Goal: Task Accomplishment & Management: Complete application form

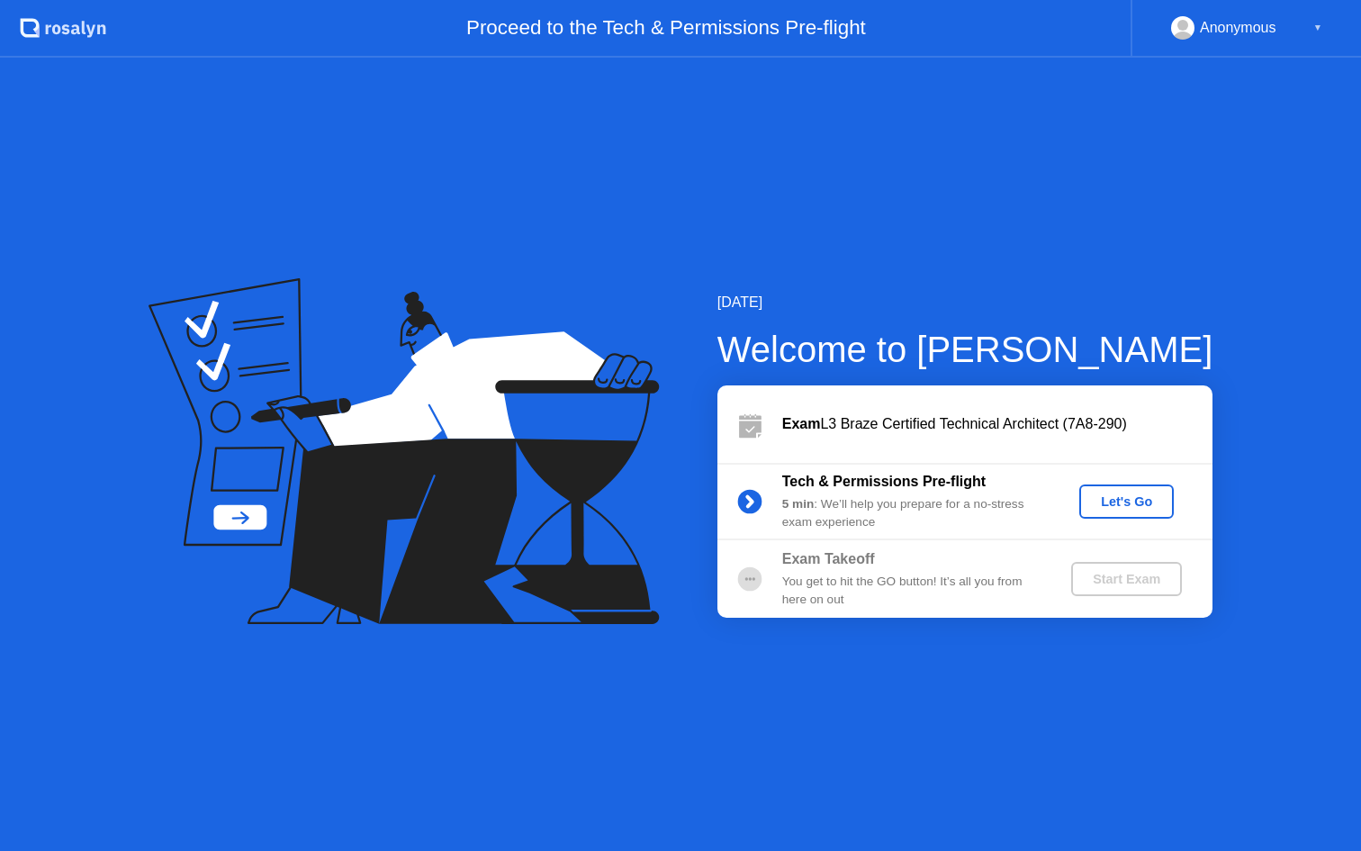
click at [1149, 503] on div "Let's Go" at bounding box center [1126, 501] width 80 height 14
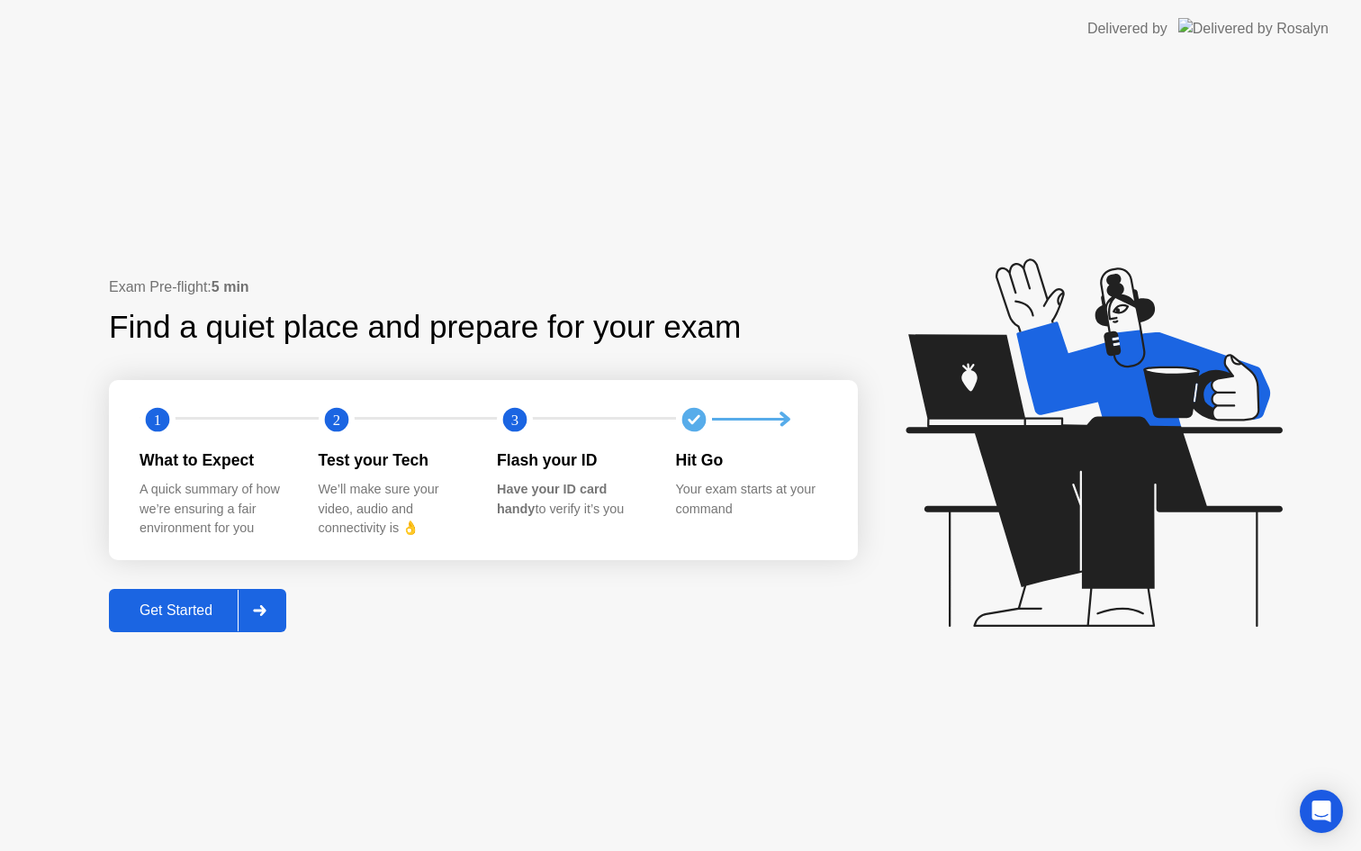
click at [193, 618] on div "Get Started" at bounding box center [175, 610] width 123 height 16
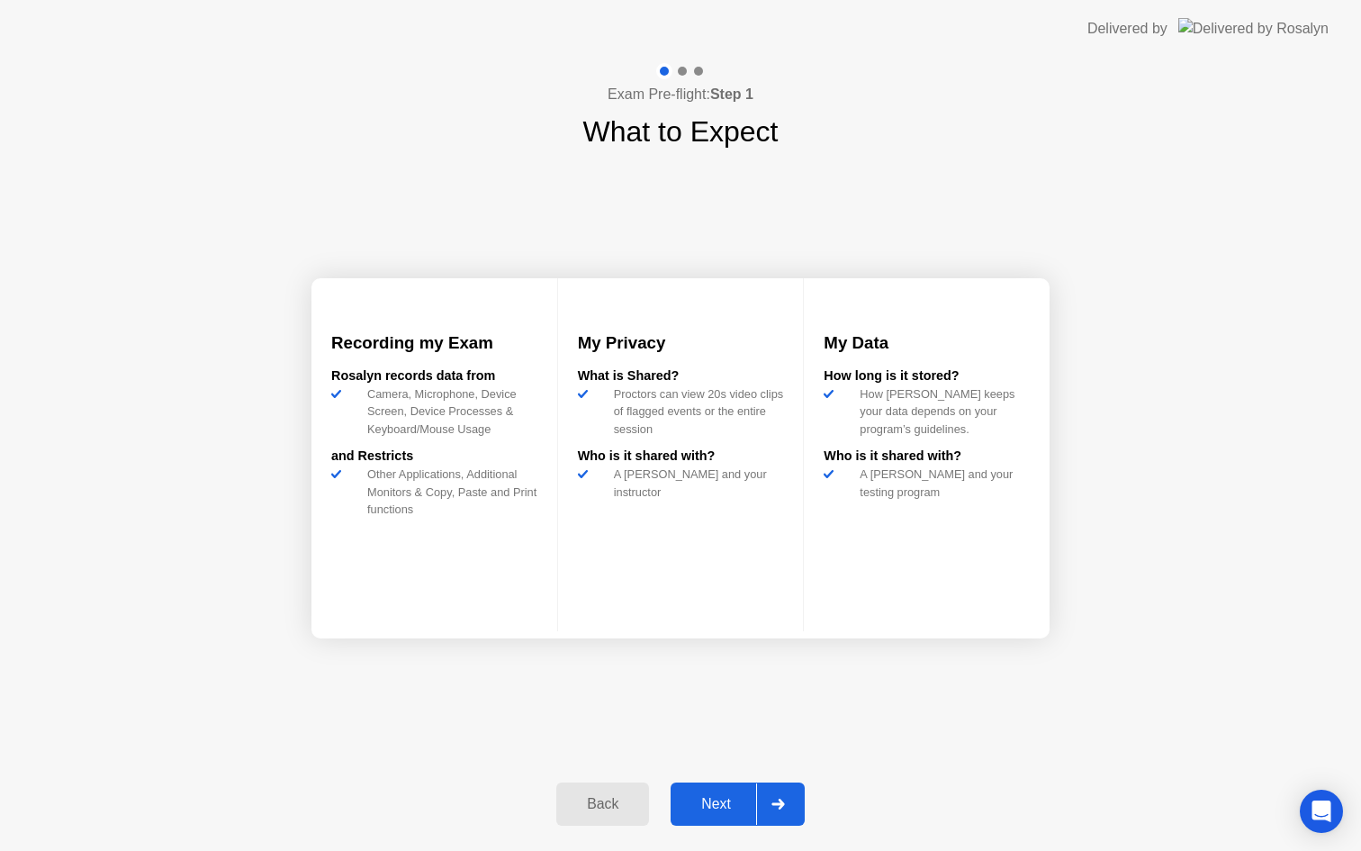
click at [734, 823] on button "Next" at bounding box center [738, 803] width 134 height 43
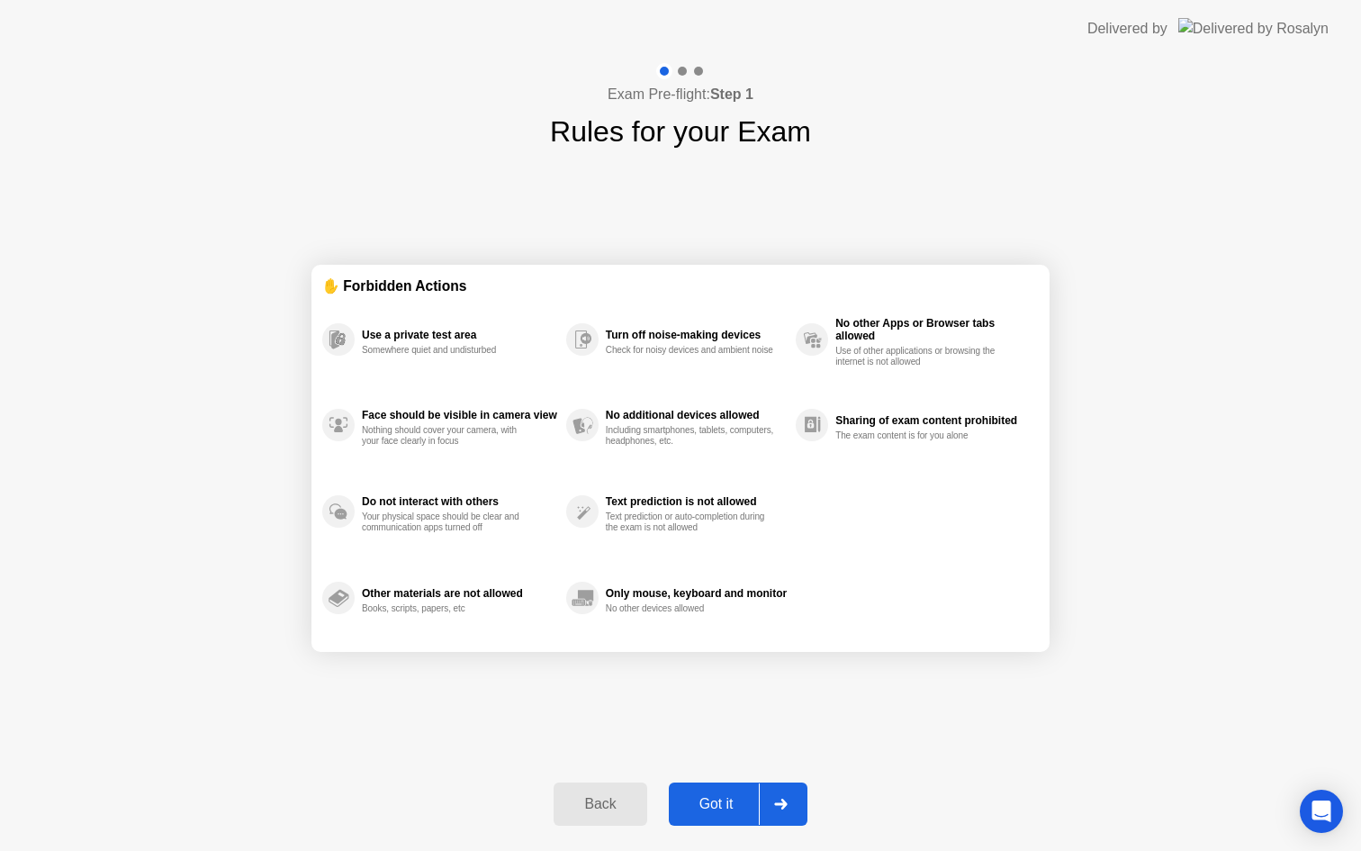
click at [727, 812] on div "Got it" at bounding box center [716, 804] width 85 height 16
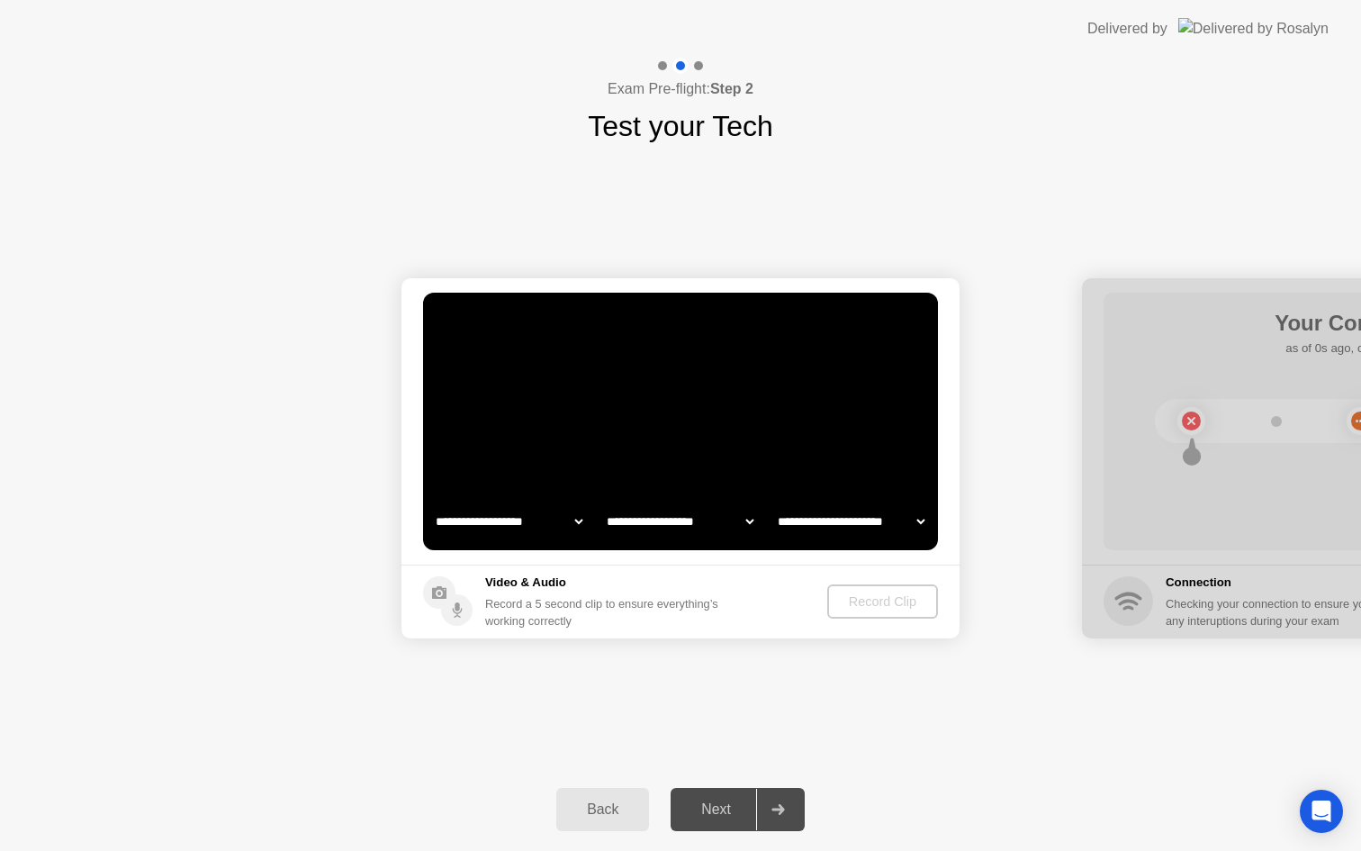
select select "**********"
select select "*******"
click at [724, 814] on div "Next" at bounding box center [716, 809] width 80 height 16
click at [887, 600] on div "Record Clip" at bounding box center [883, 601] width 96 height 14
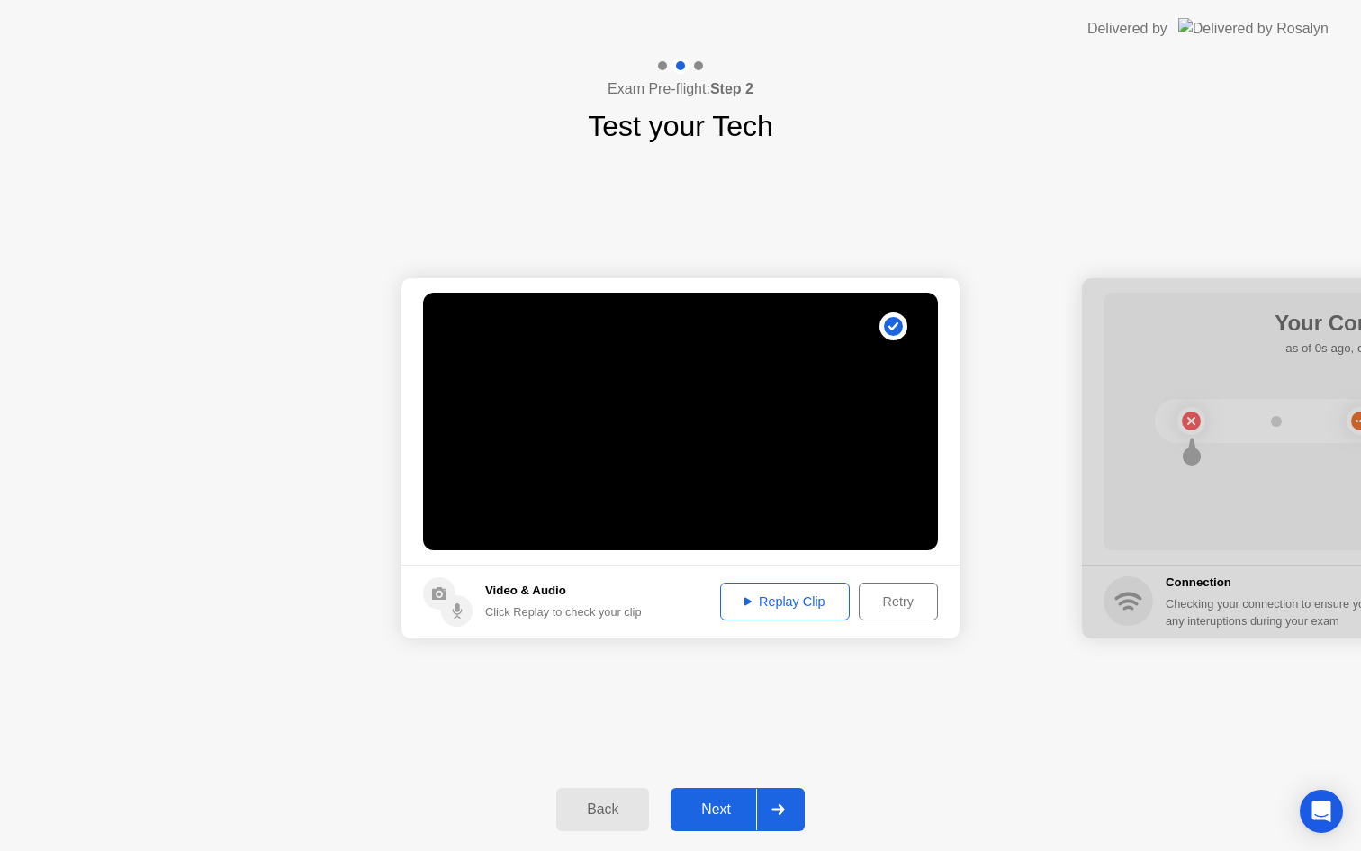
click at [721, 814] on div "Next" at bounding box center [716, 809] width 80 height 16
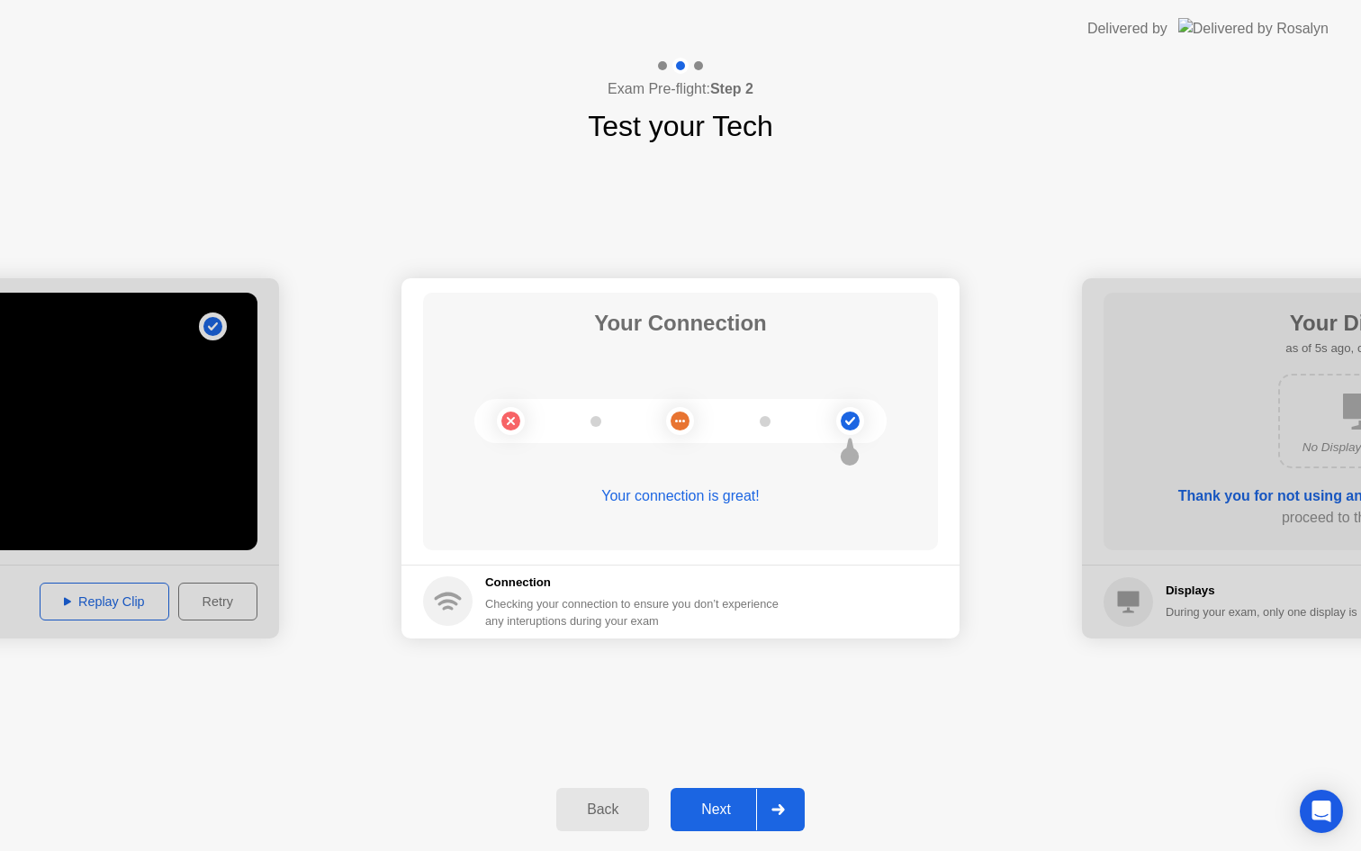
click at [724, 817] on div "Next" at bounding box center [716, 809] width 80 height 16
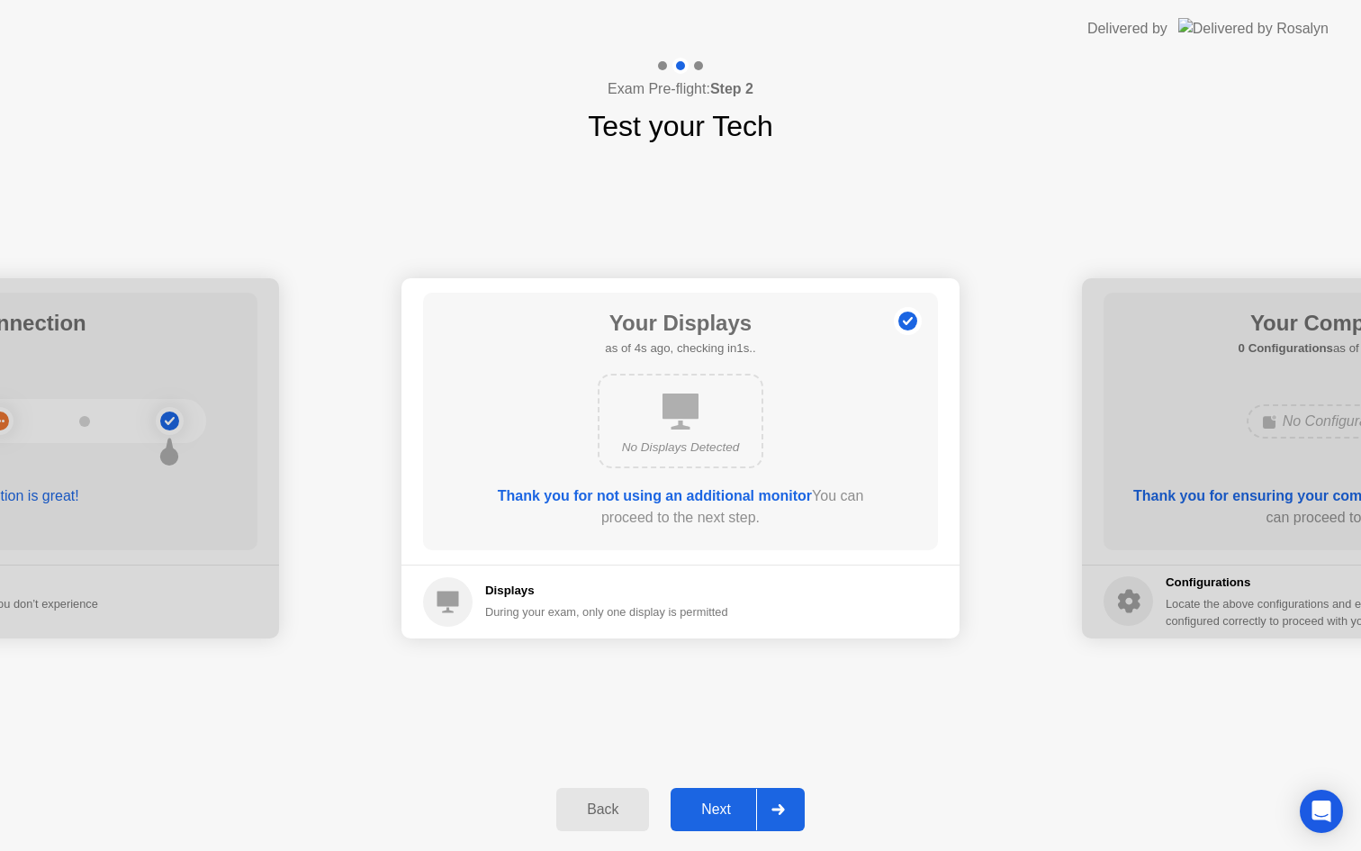
click at [725, 817] on div "Next" at bounding box center [716, 809] width 80 height 16
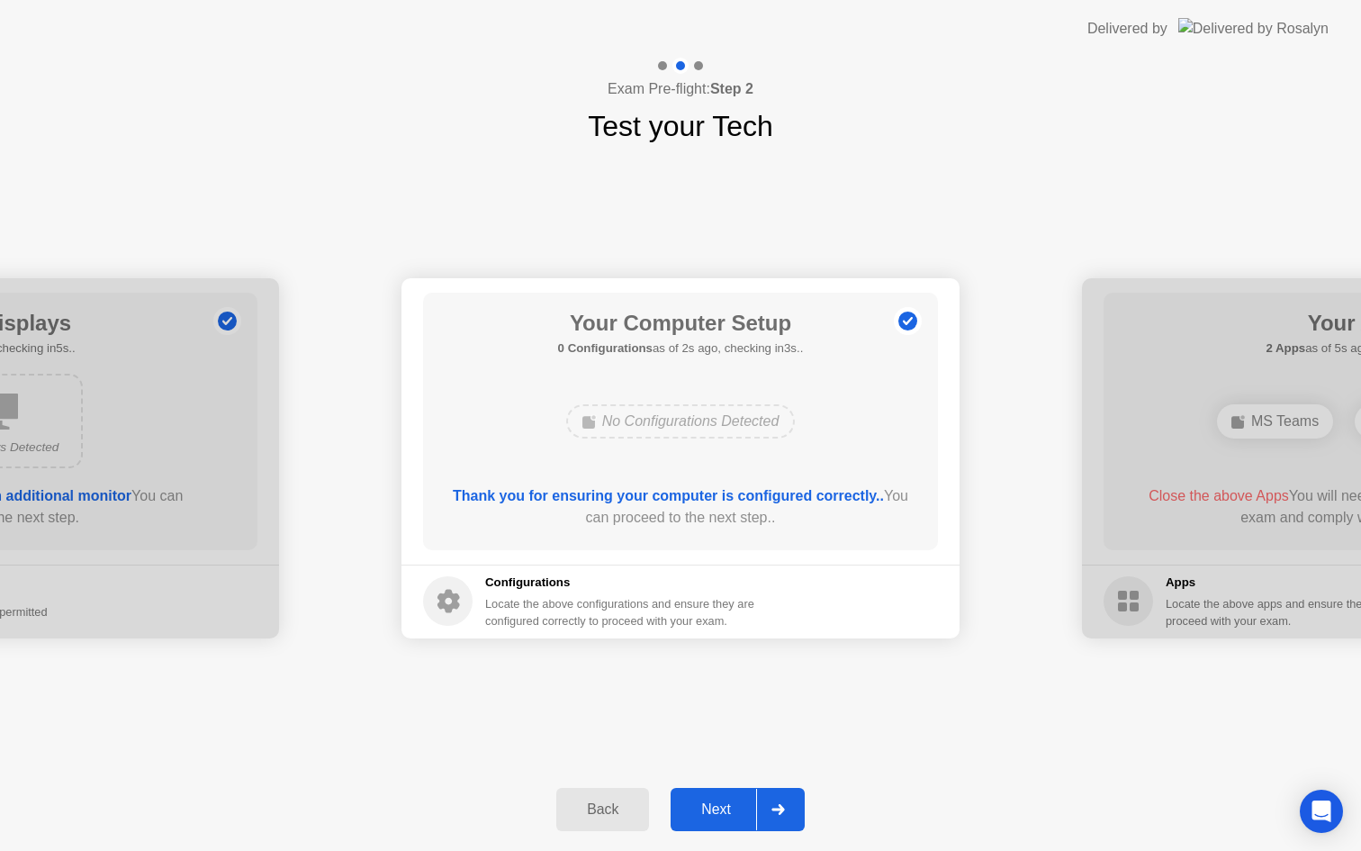
click at [725, 817] on div "Next" at bounding box center [716, 809] width 80 height 16
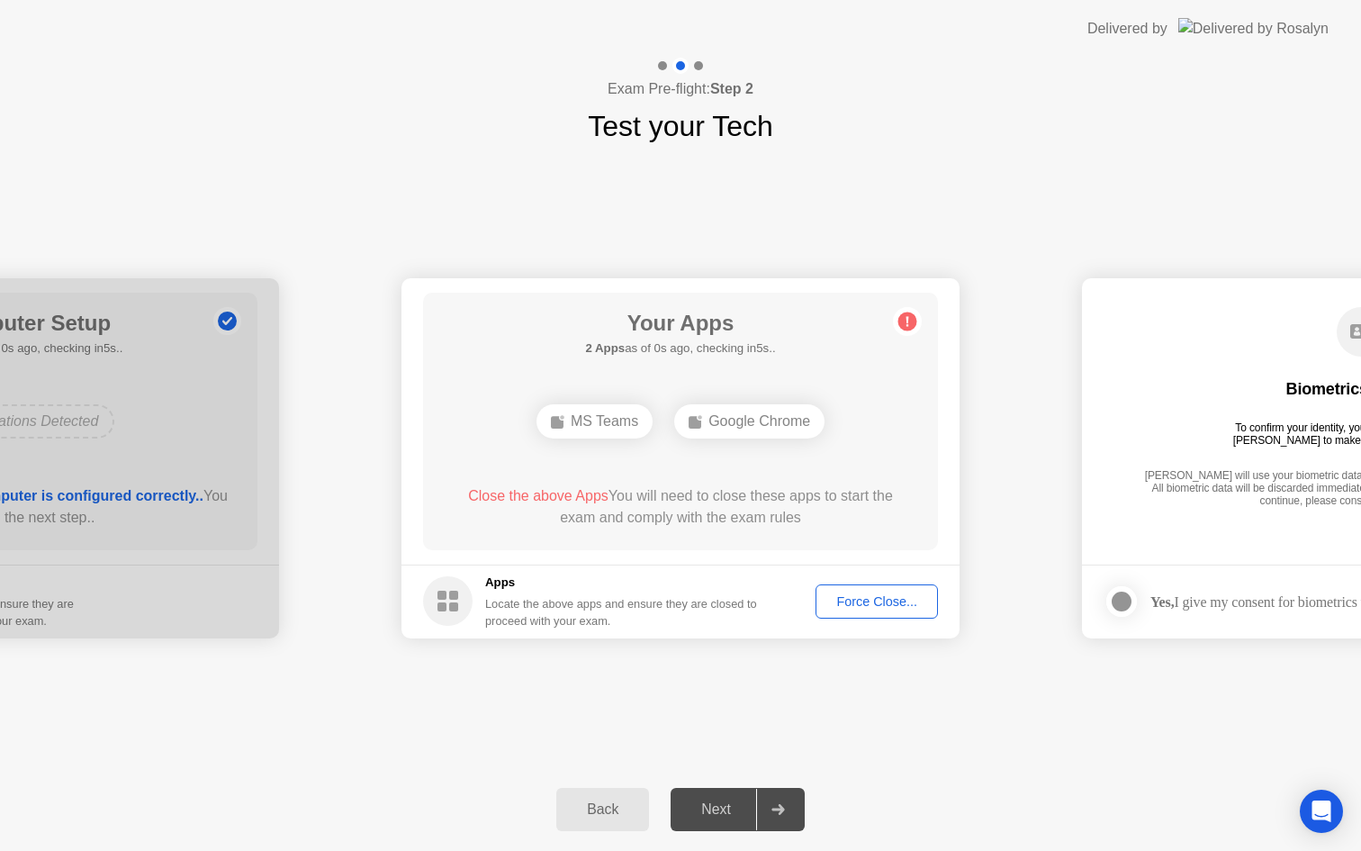
click at [866, 602] on div "Force Close..." at bounding box center [877, 601] width 110 height 14
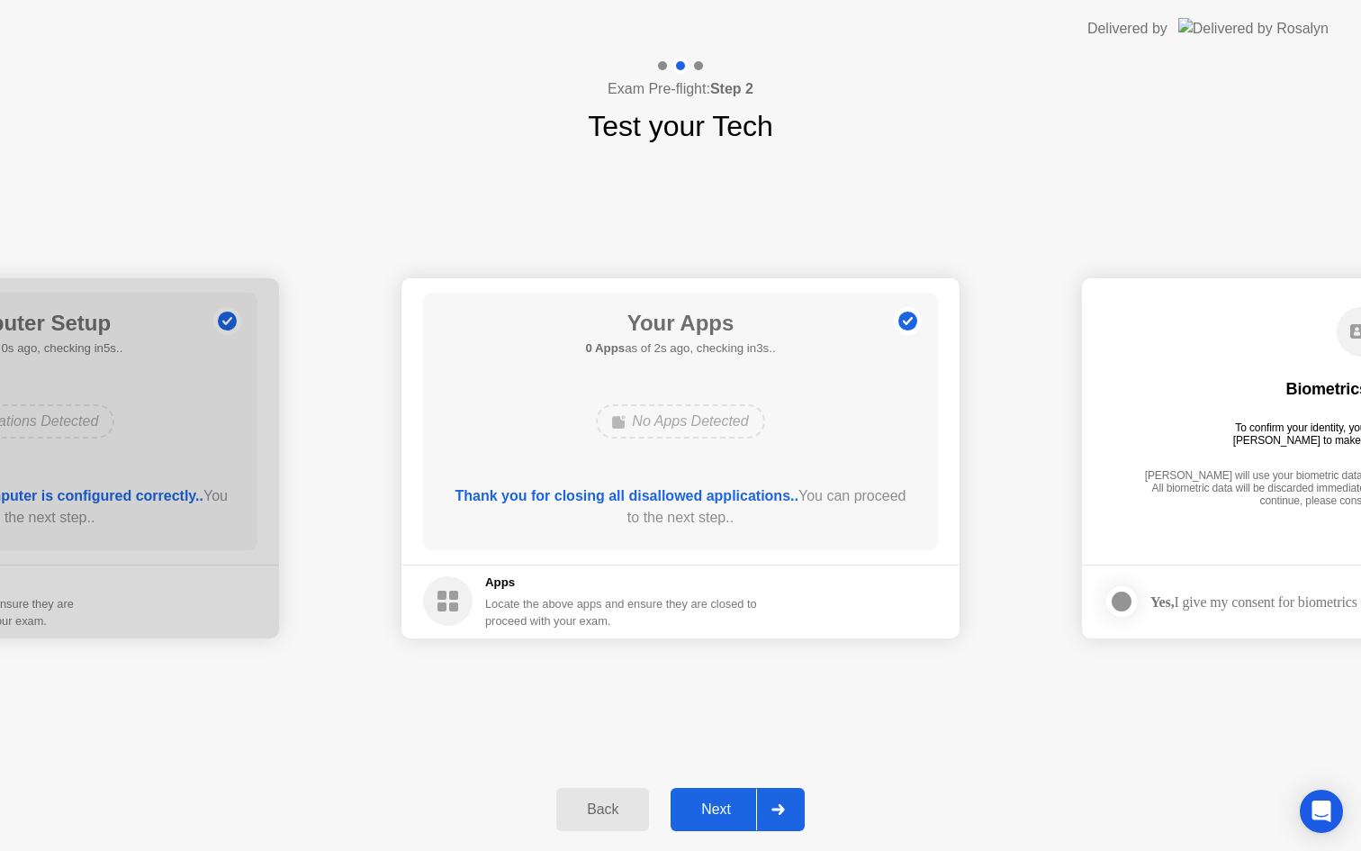
click at [728, 804] on div "Next" at bounding box center [716, 809] width 80 height 16
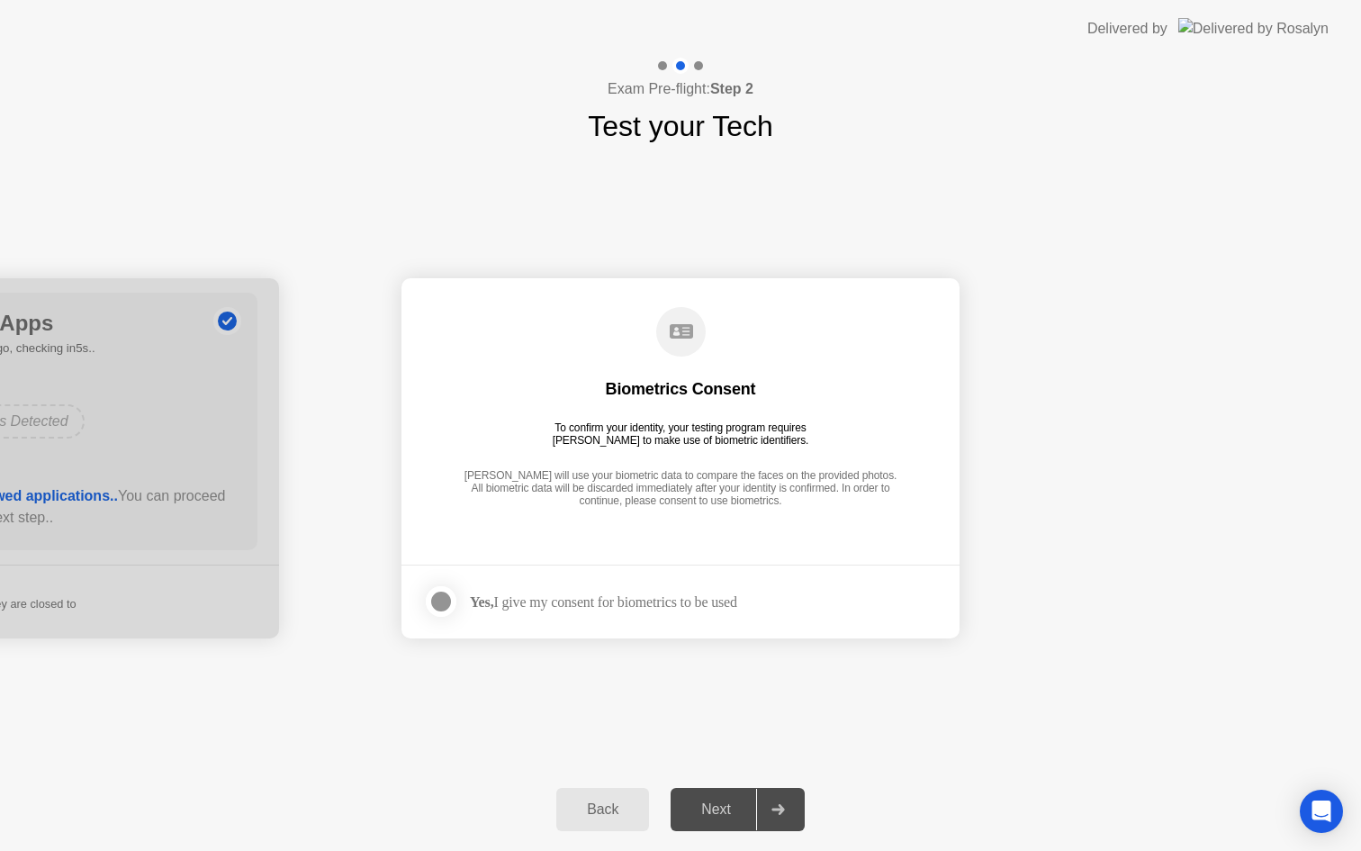
click at [441, 606] on div at bounding box center [441, 601] width 22 height 22
click at [708, 817] on div "Next" at bounding box center [716, 809] width 80 height 16
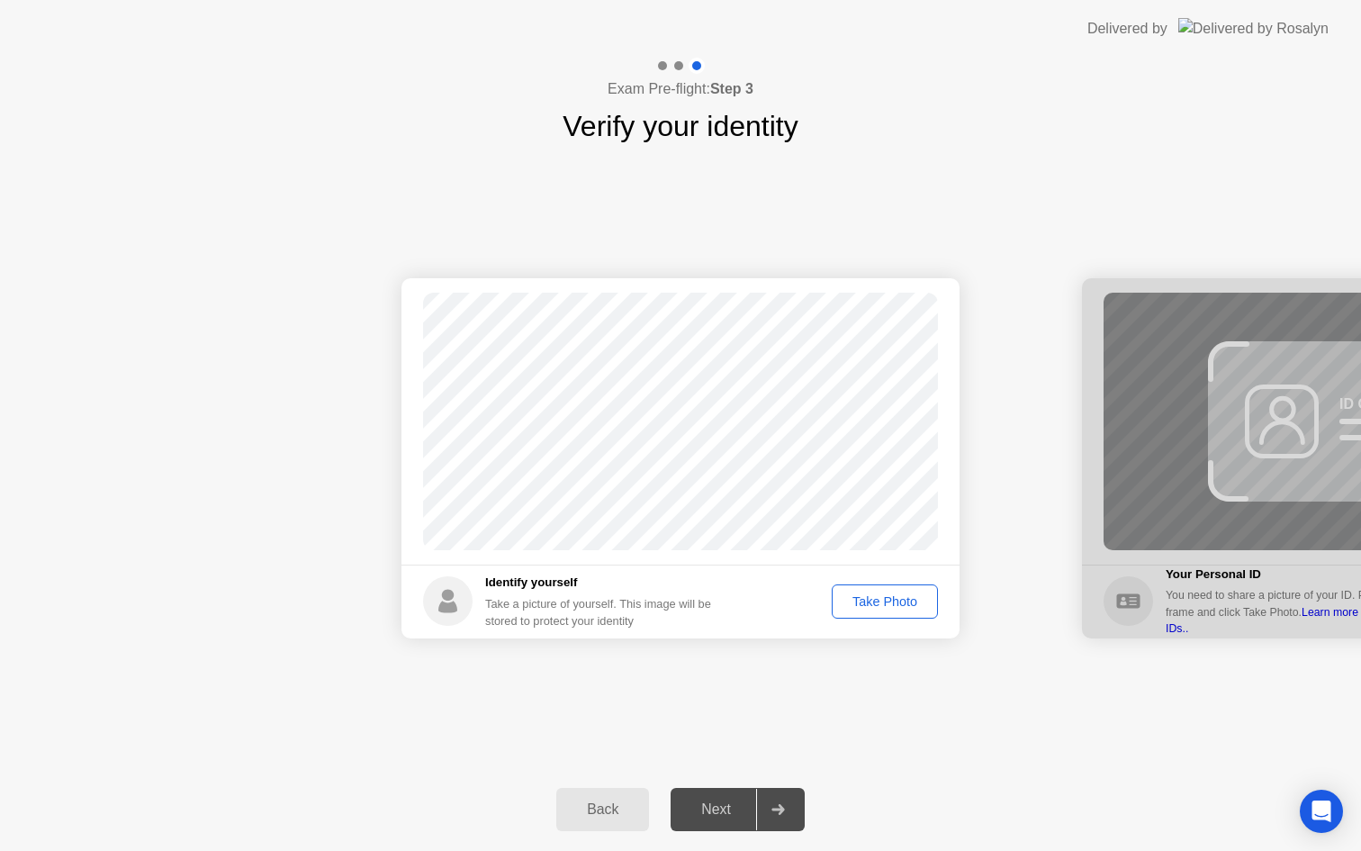
click at [896, 603] on div "Take Photo" at bounding box center [885, 601] width 94 height 14
click at [715, 817] on div "Next" at bounding box center [716, 809] width 80 height 16
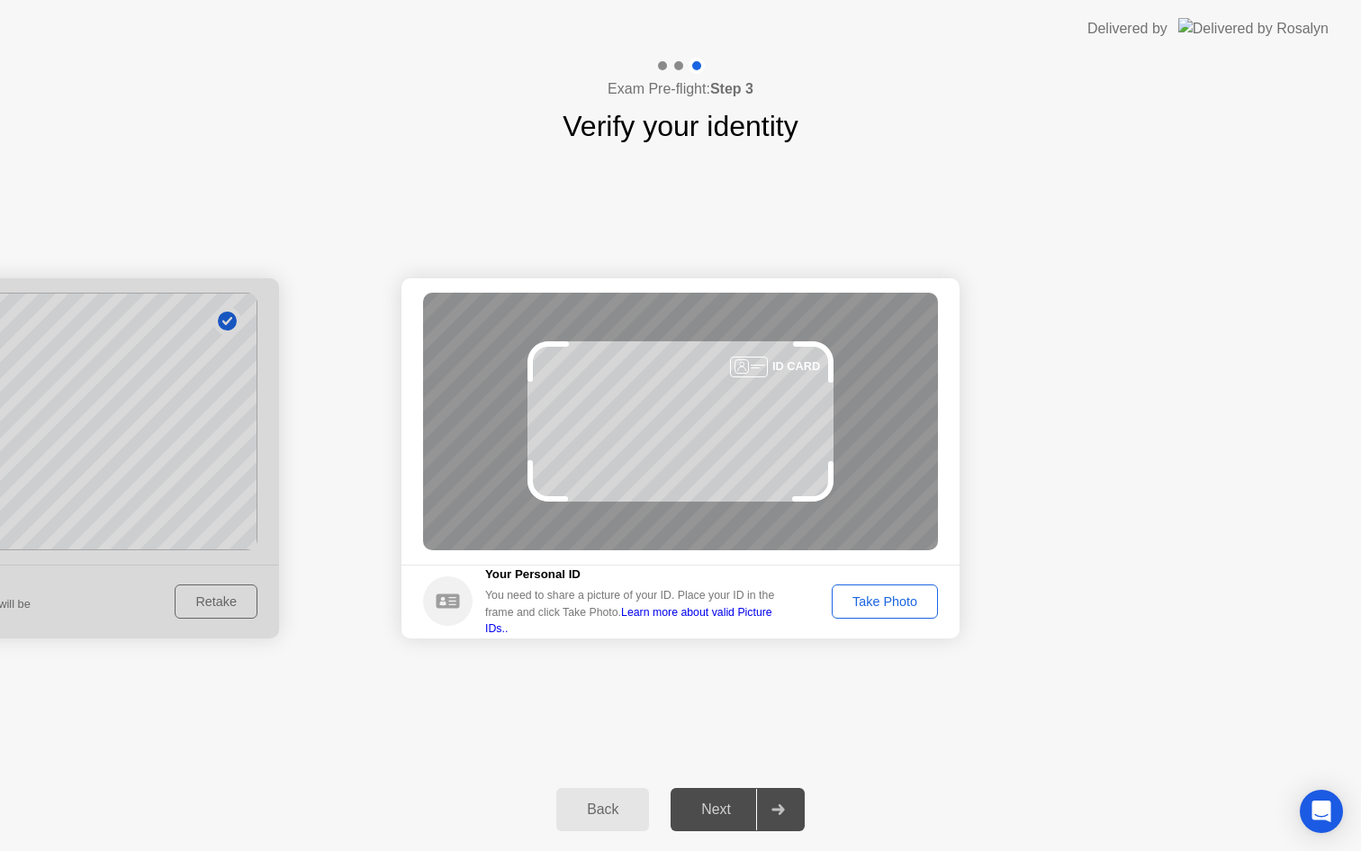
click at [898, 612] on button "Take Photo" at bounding box center [885, 601] width 106 height 34
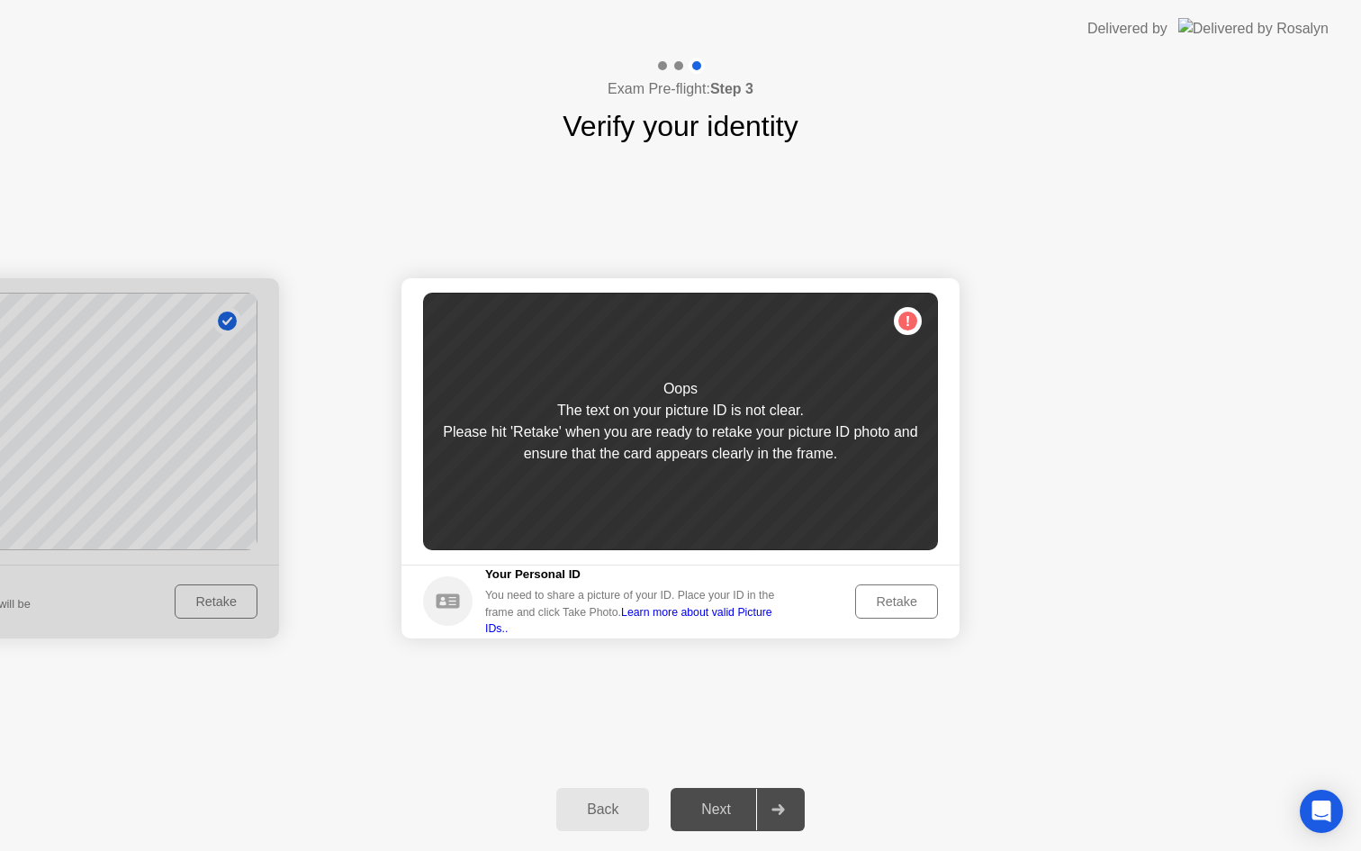
click at [896, 601] on div "Retake" at bounding box center [896, 601] width 70 height 14
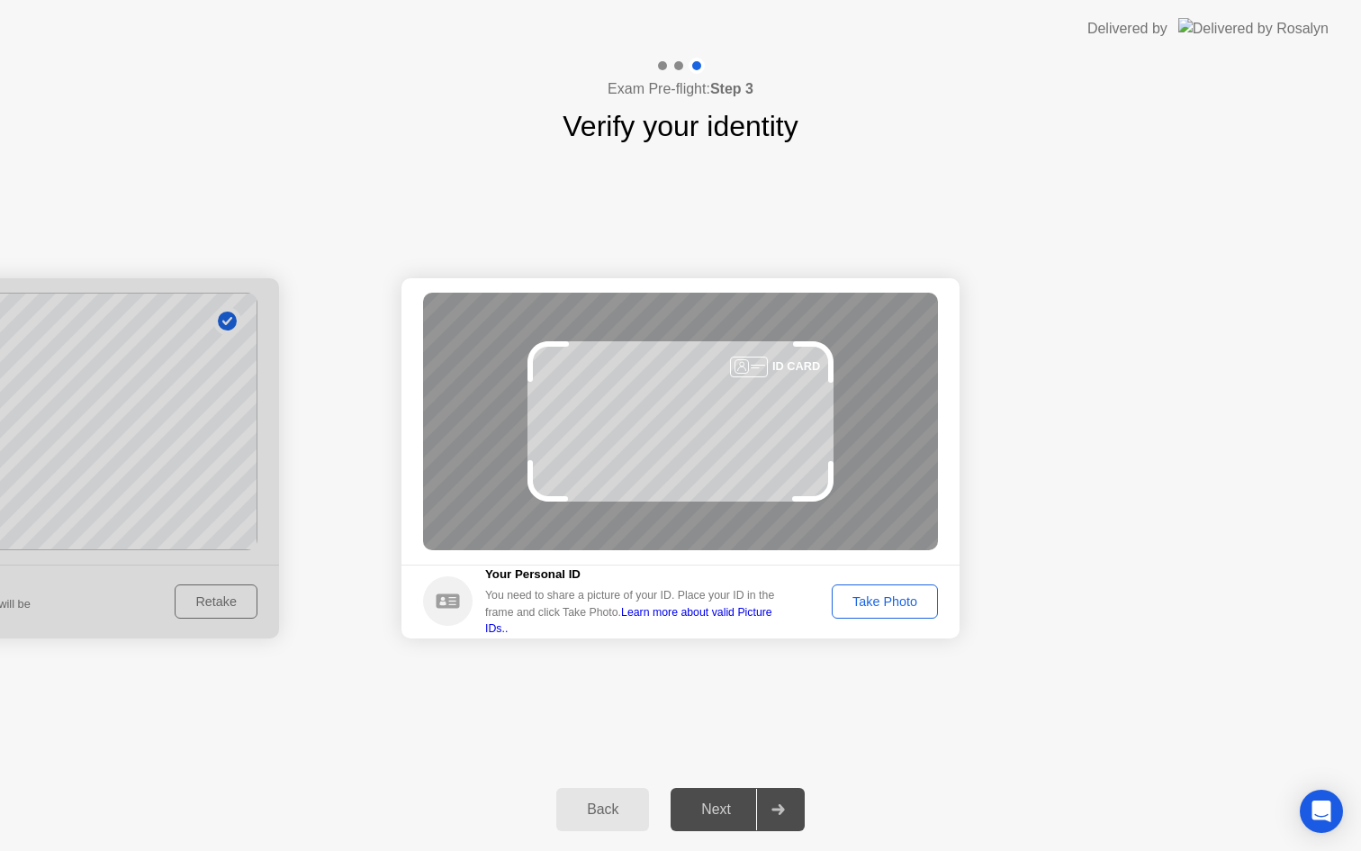
click at [905, 605] on div "Take Photo" at bounding box center [885, 601] width 94 height 14
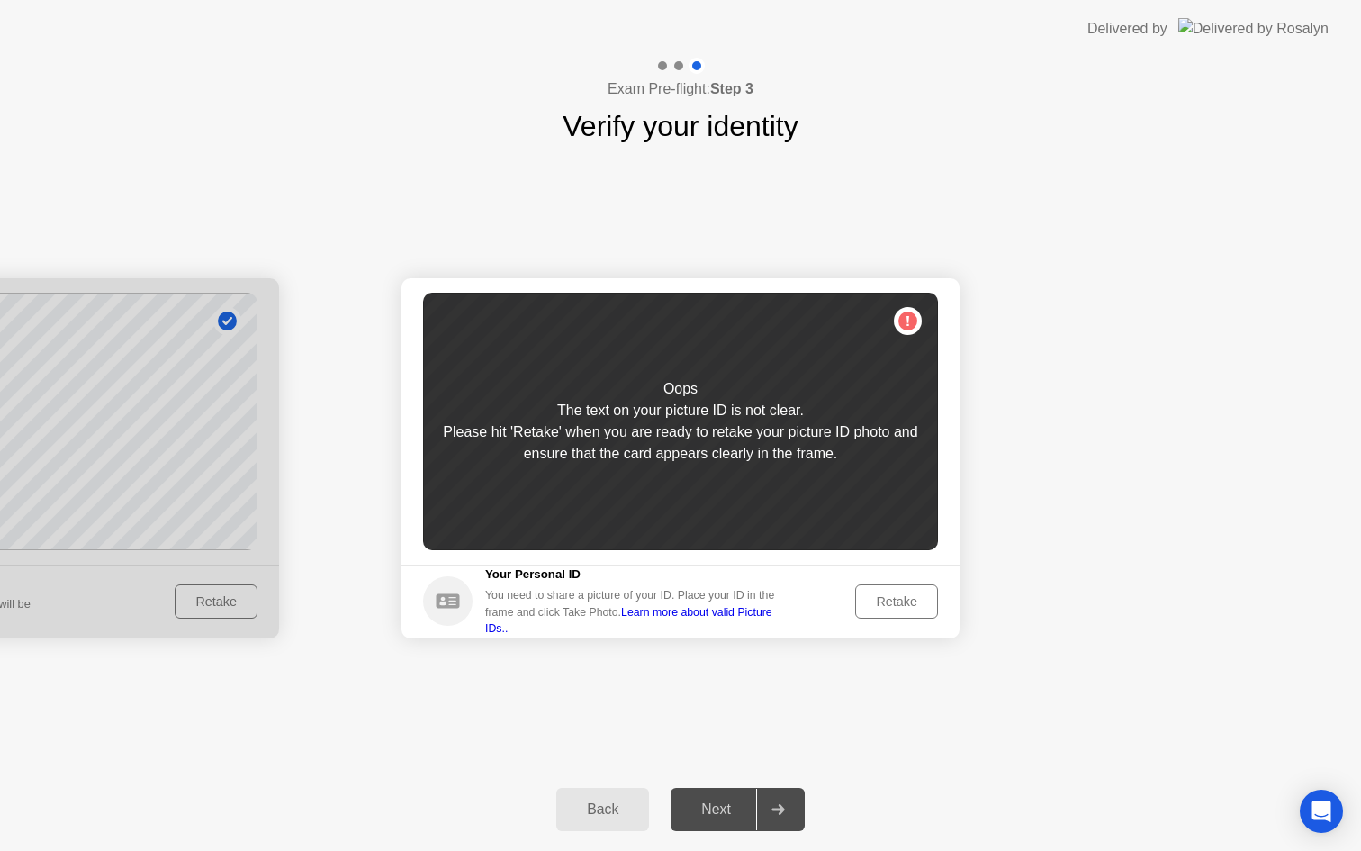
click at [890, 604] on div "Retake" at bounding box center [896, 601] width 70 height 14
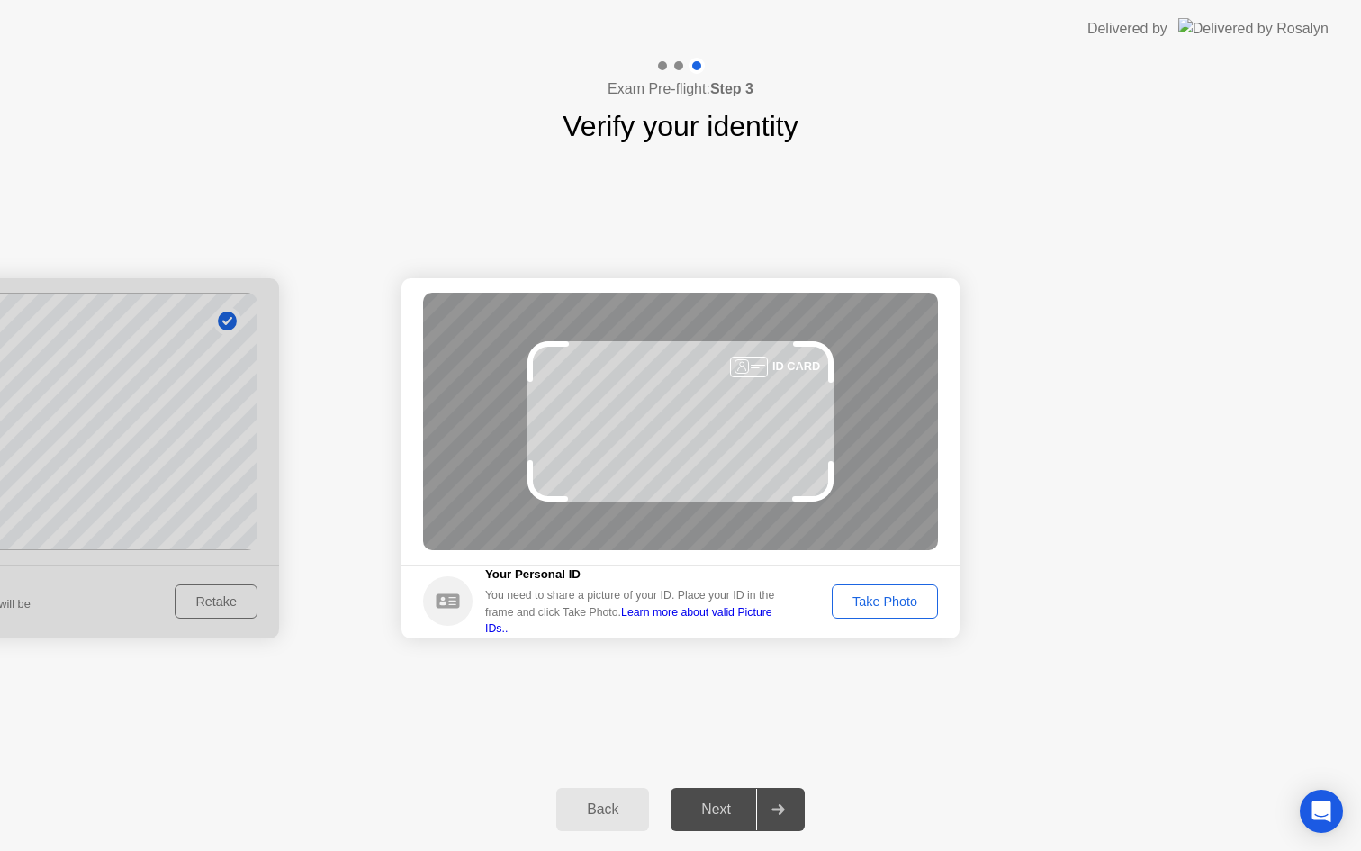
click at [890, 603] on div "Take Photo" at bounding box center [885, 601] width 94 height 14
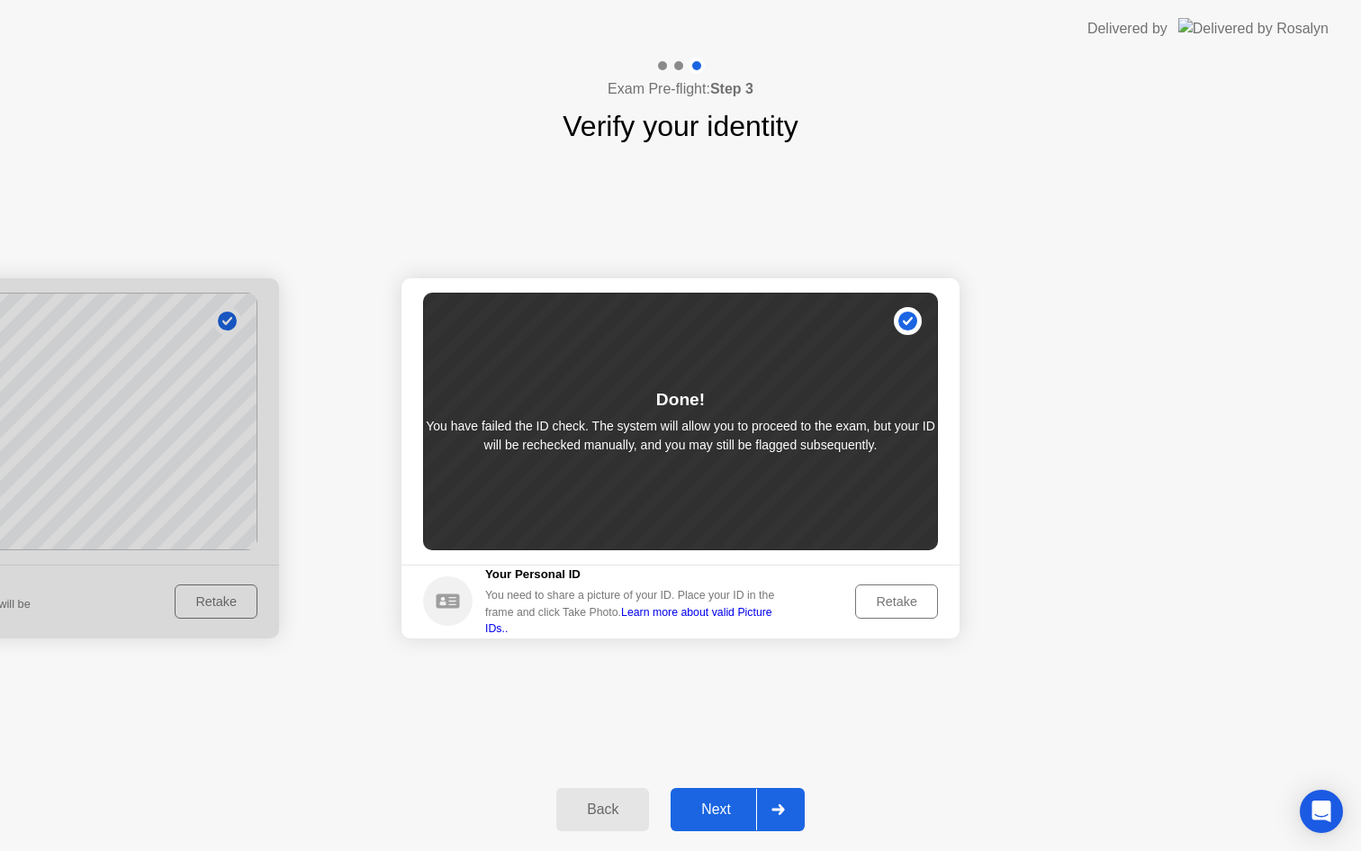
click at [727, 813] on div "Next" at bounding box center [716, 809] width 80 height 16
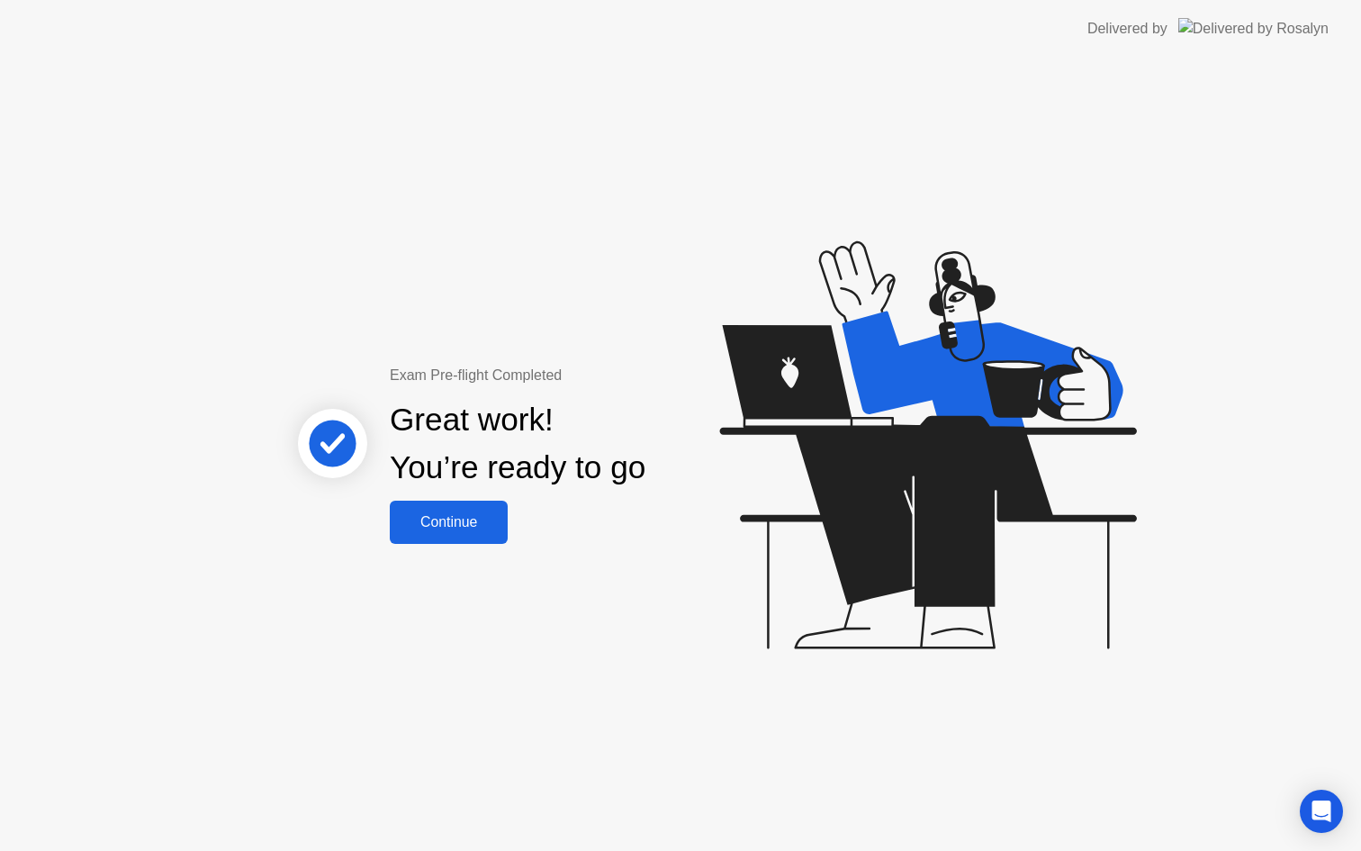
click at [460, 519] on div "Continue" at bounding box center [448, 522] width 107 height 16
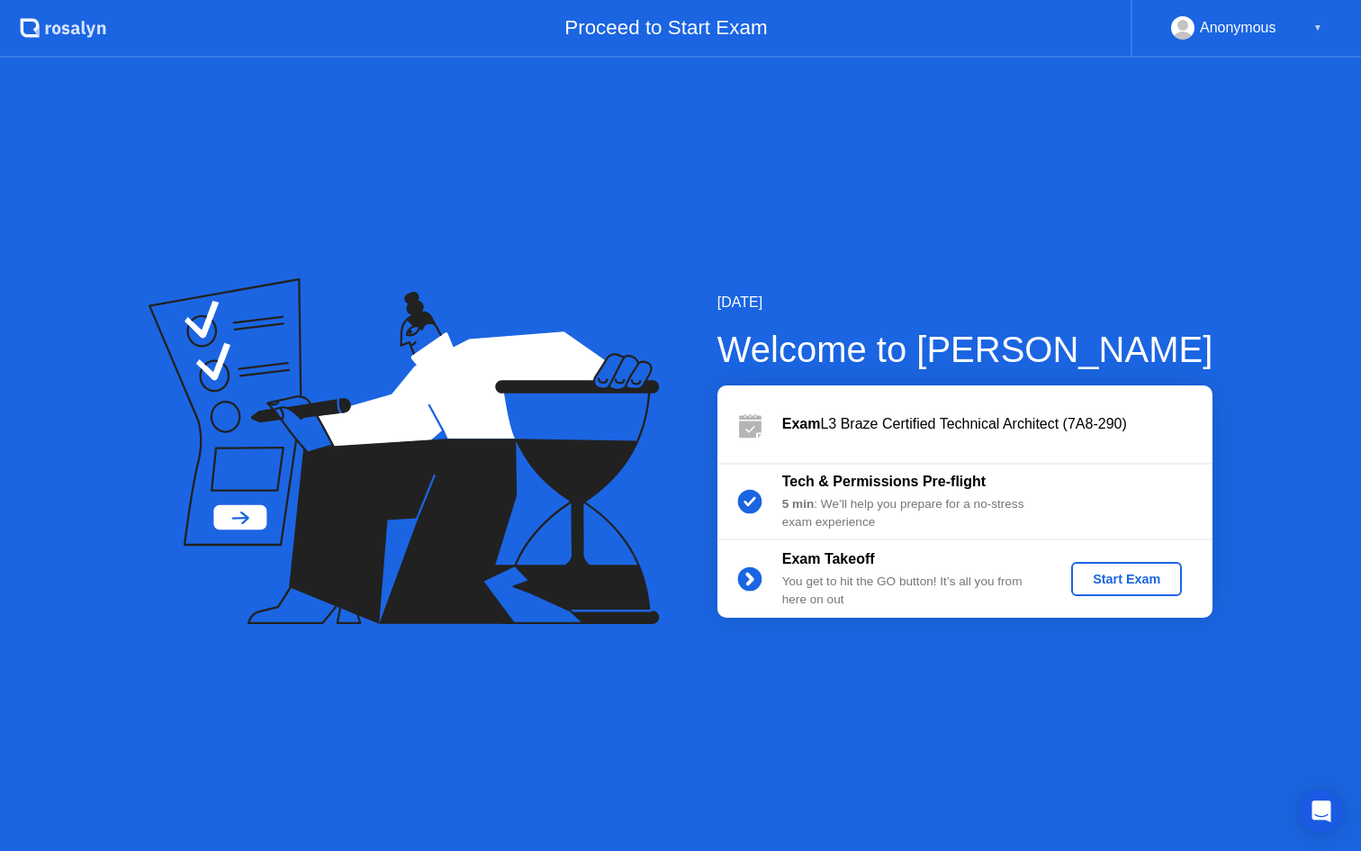
click at [1119, 586] on div "Start Exam" at bounding box center [1126, 579] width 96 height 14
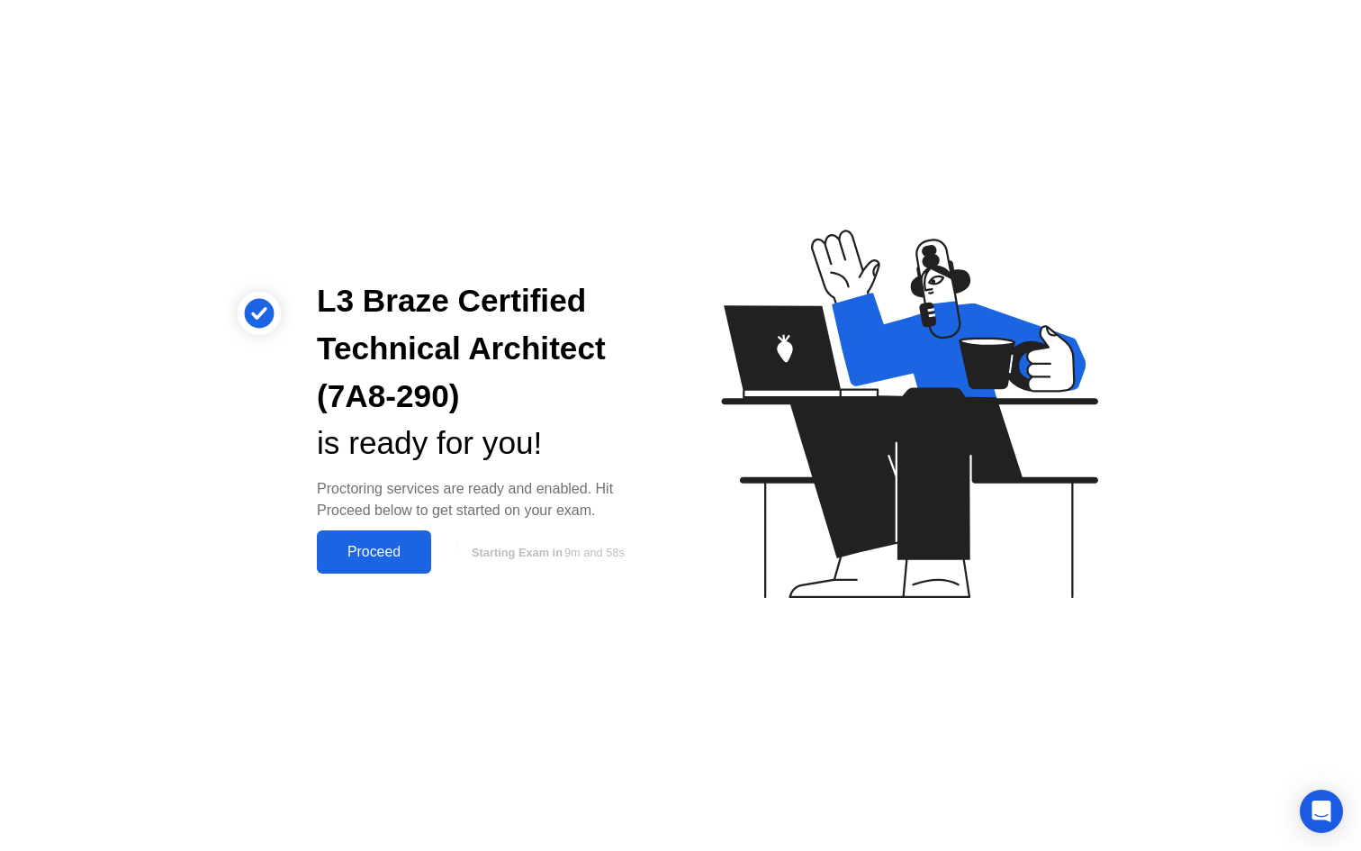
click at [405, 558] on div "Proceed" at bounding box center [374, 552] width 104 height 16
